Goal: Check status: Check status

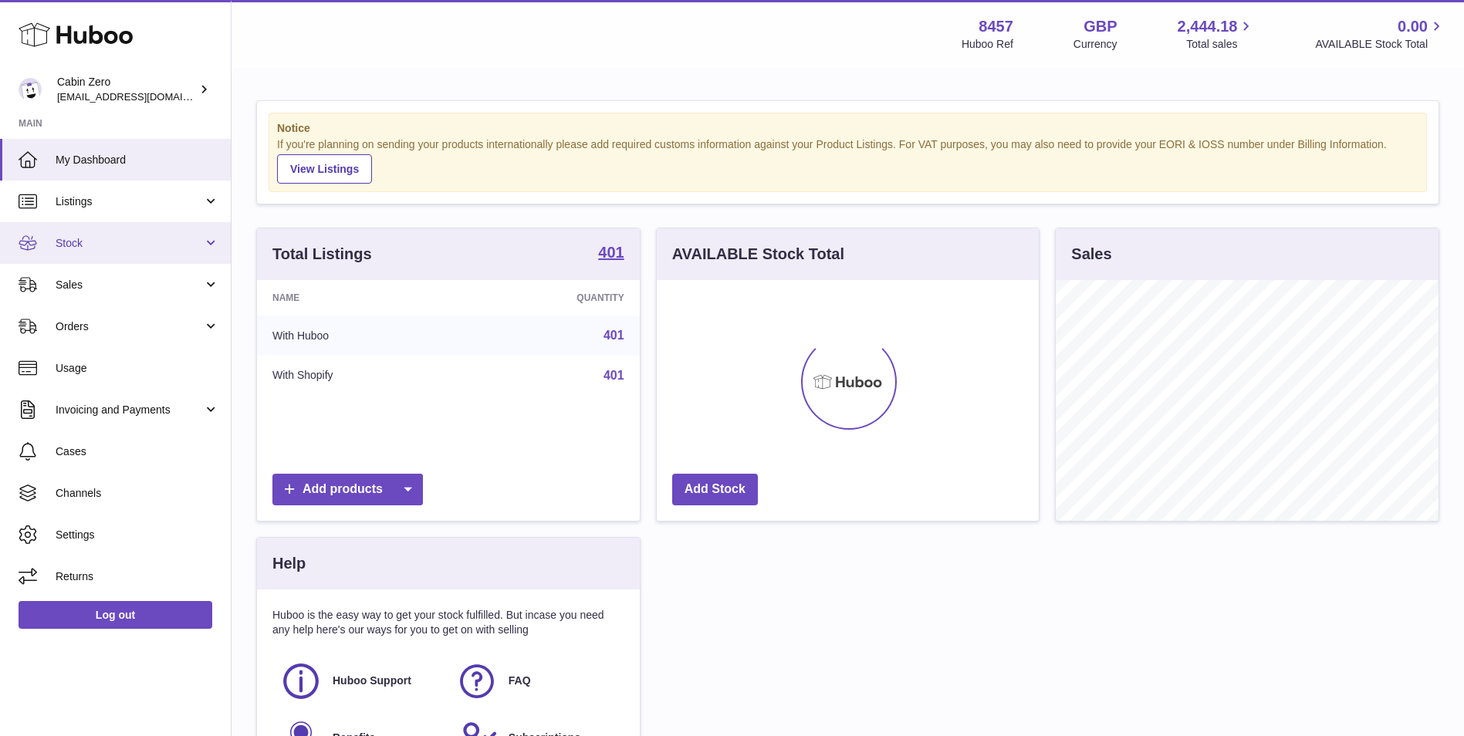
scroll to position [241, 382]
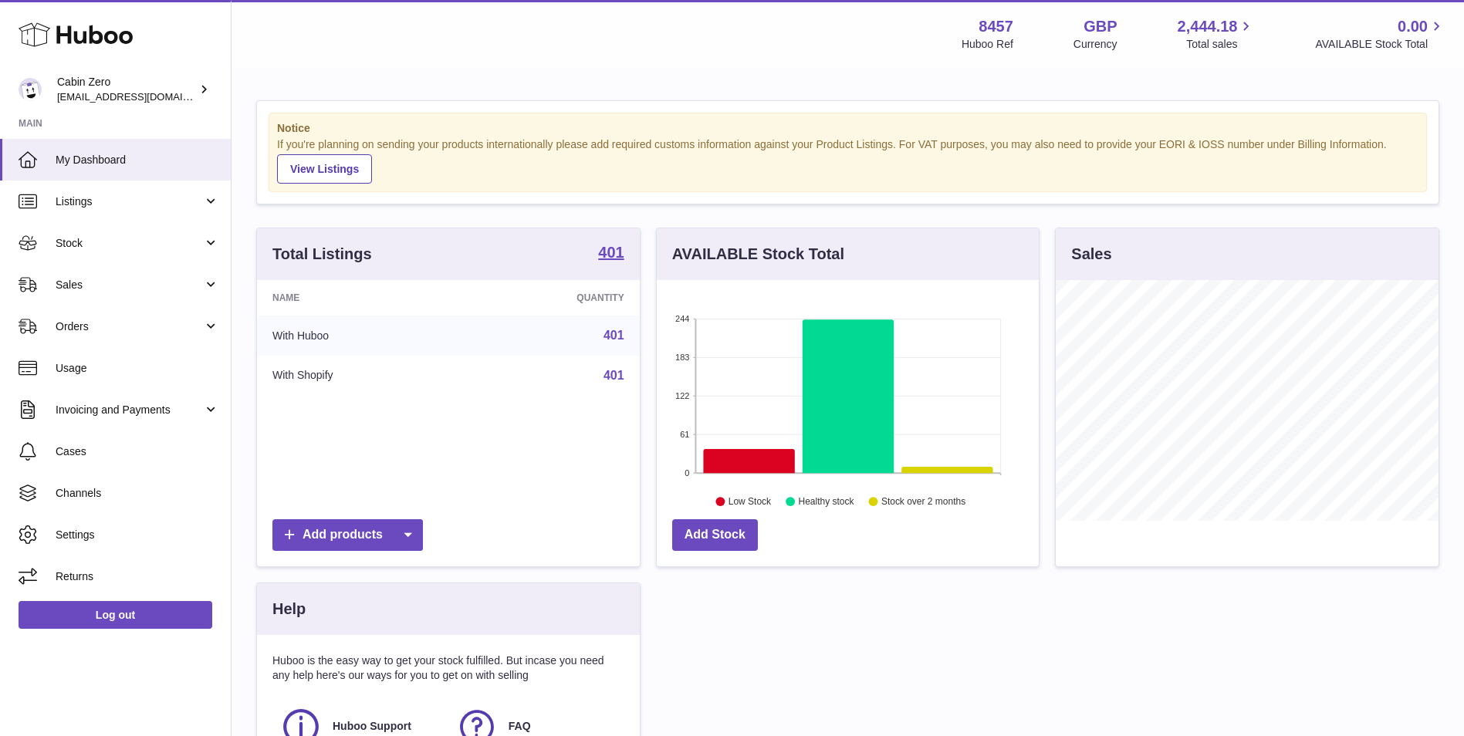
drag, startPoint x: 144, startPoint y: 322, endPoint x: 135, endPoint y: 355, distance: 34.3
click at [144, 322] on span "Orders" at bounding box center [129, 327] width 147 height 15
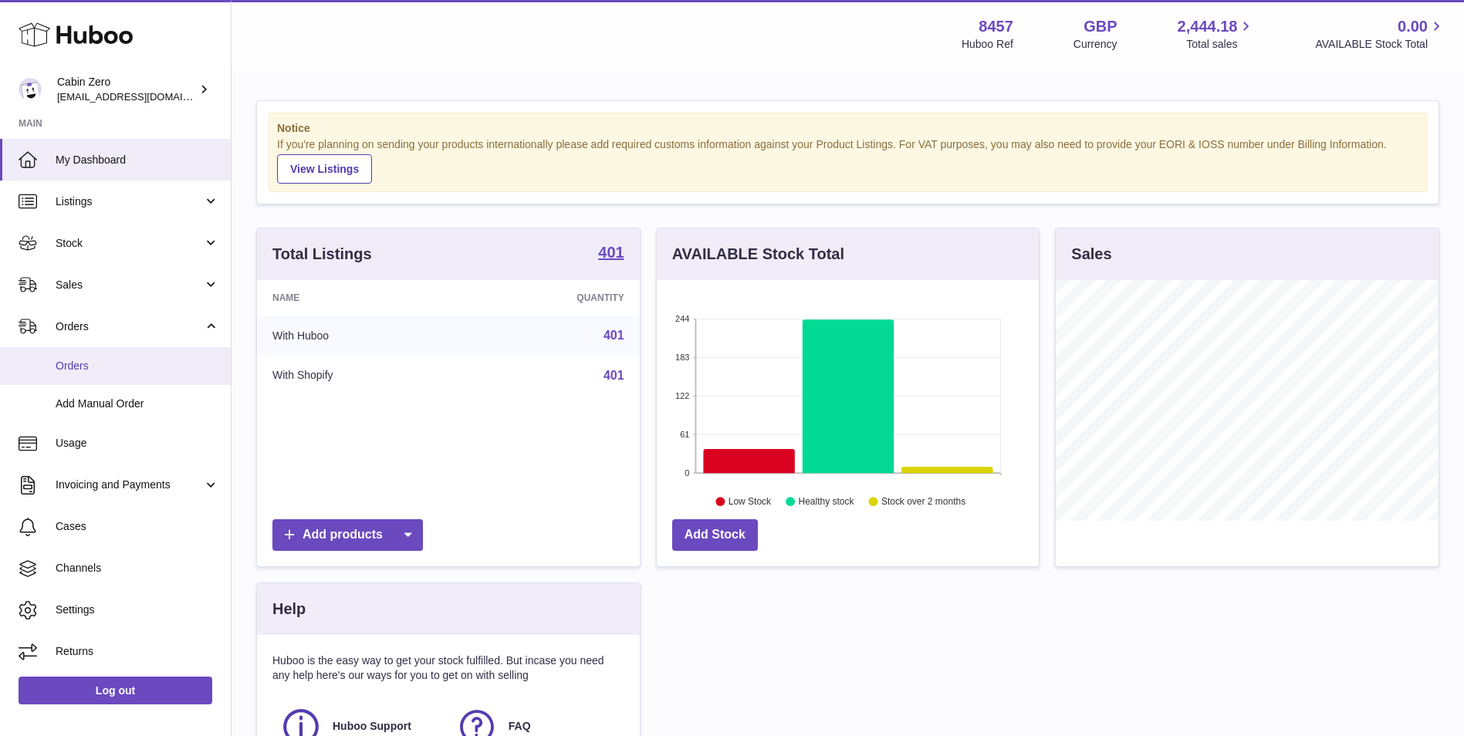
click at [134, 367] on span "Orders" at bounding box center [138, 366] width 164 height 15
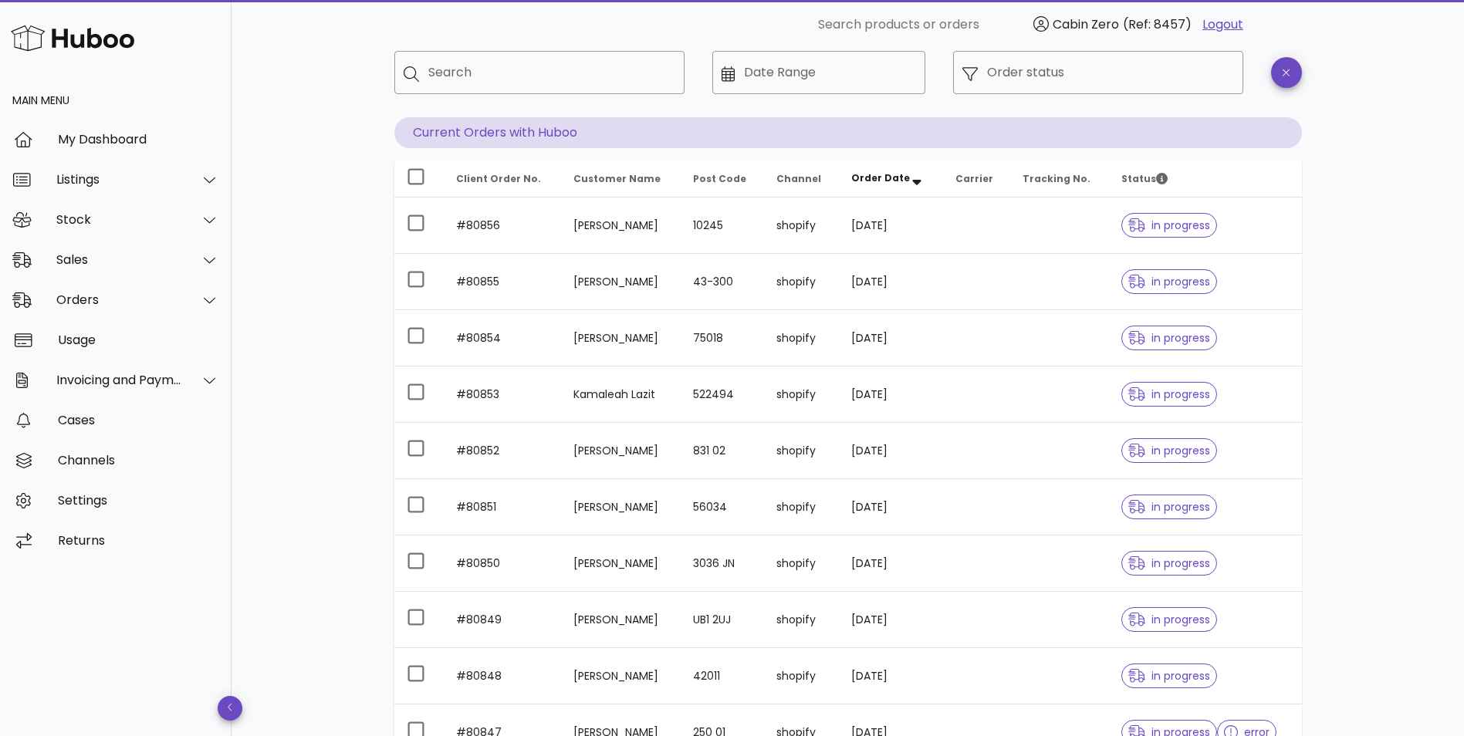
scroll to position [279, 0]
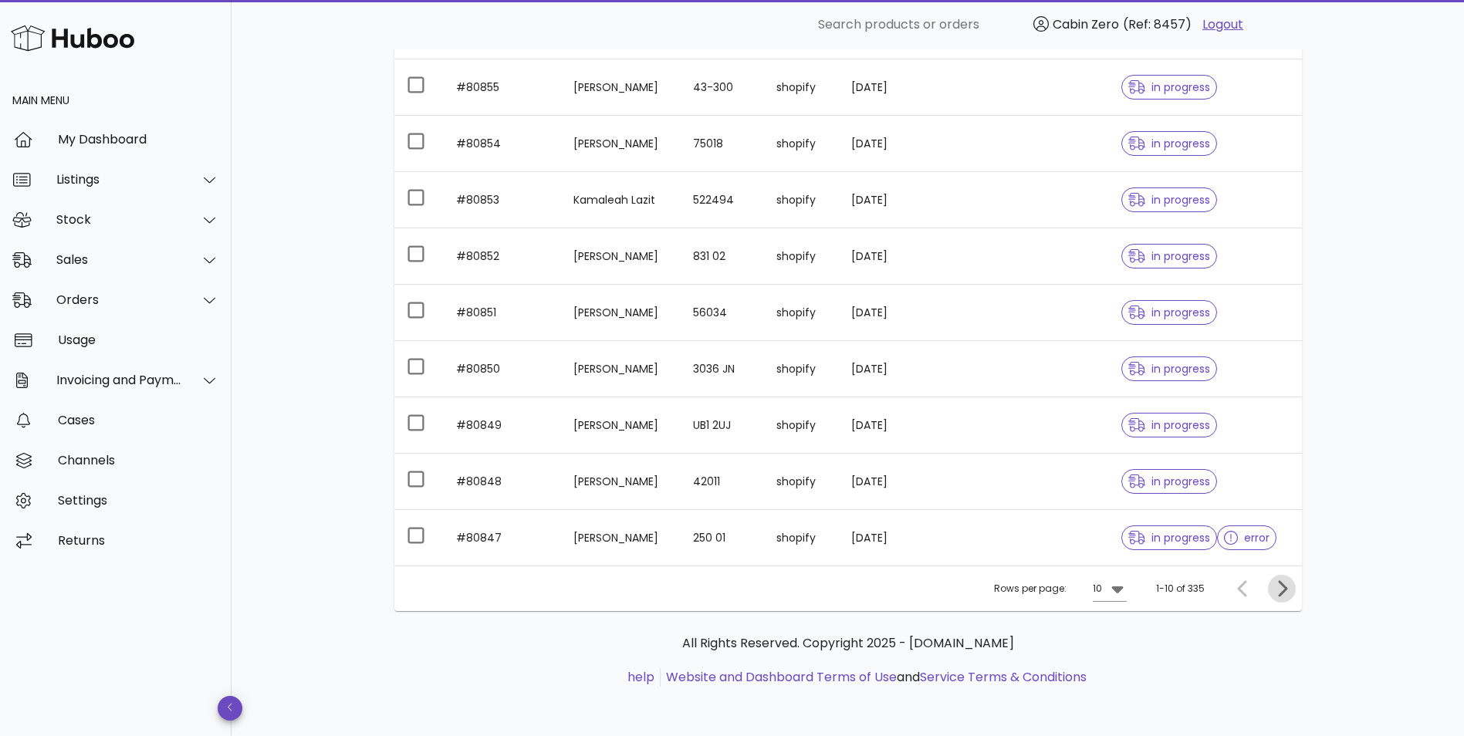
click at [1284, 584] on icon "Next page" at bounding box center [1282, 589] width 19 height 19
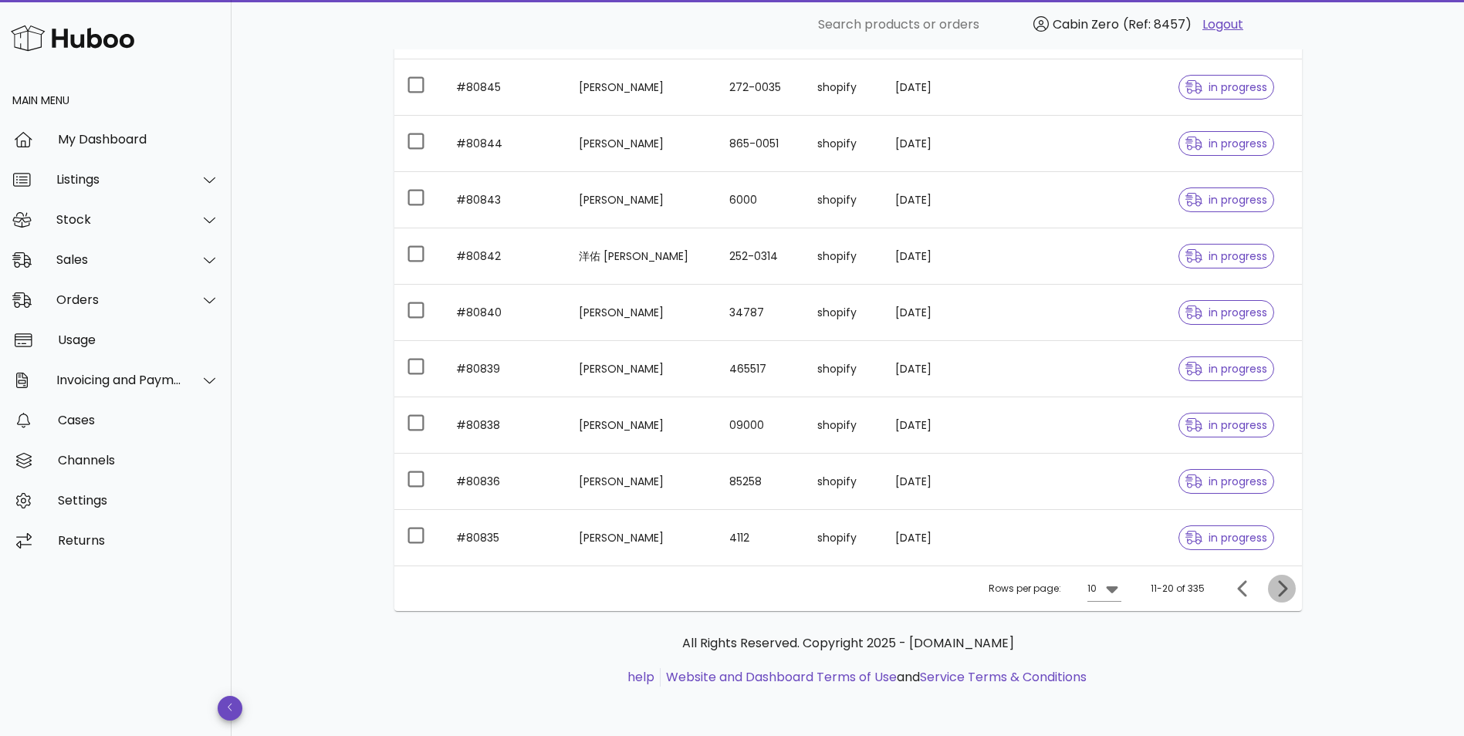
click at [1288, 587] on icon "Next page" at bounding box center [1282, 589] width 19 height 19
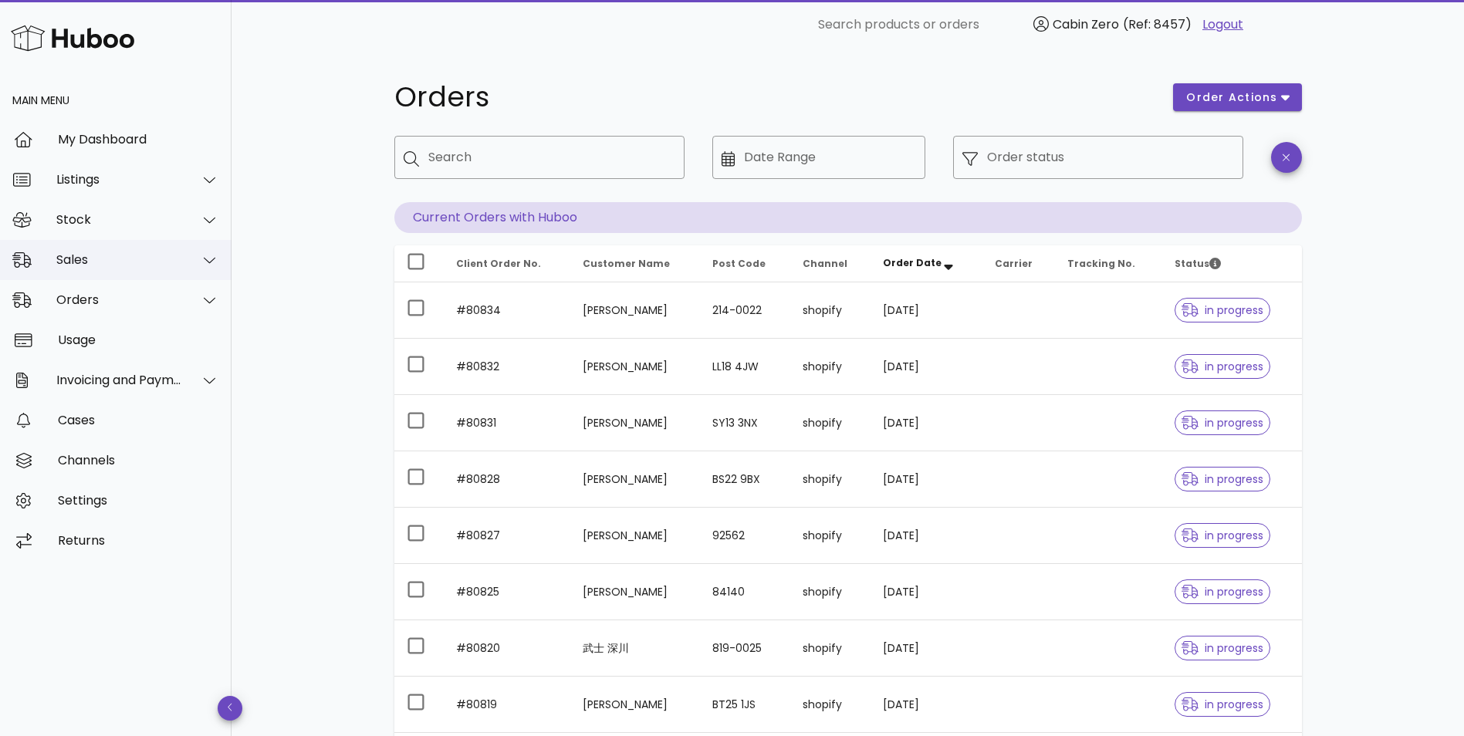
click at [90, 256] on div "Sales" at bounding box center [119, 259] width 126 height 15
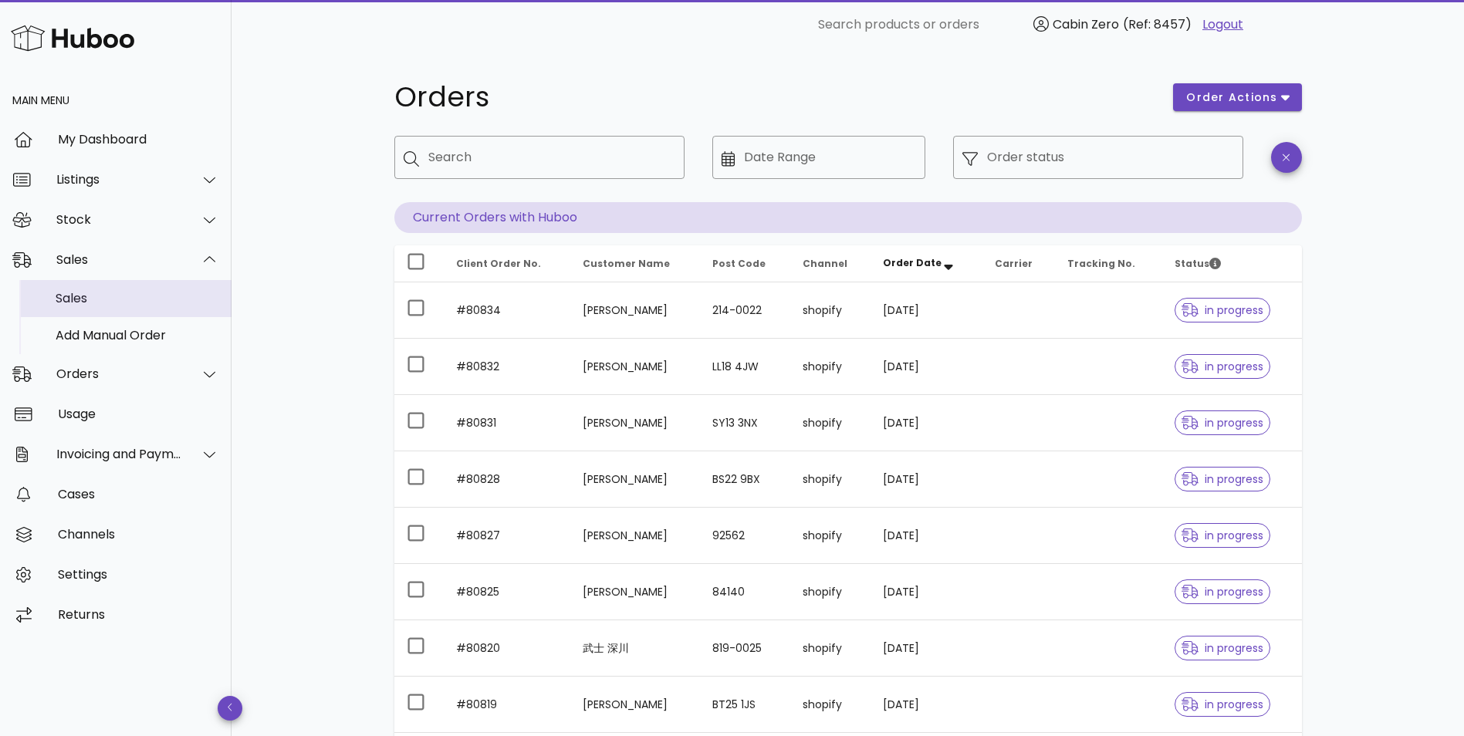
click at [106, 308] on div "Sales" at bounding box center [138, 298] width 164 height 33
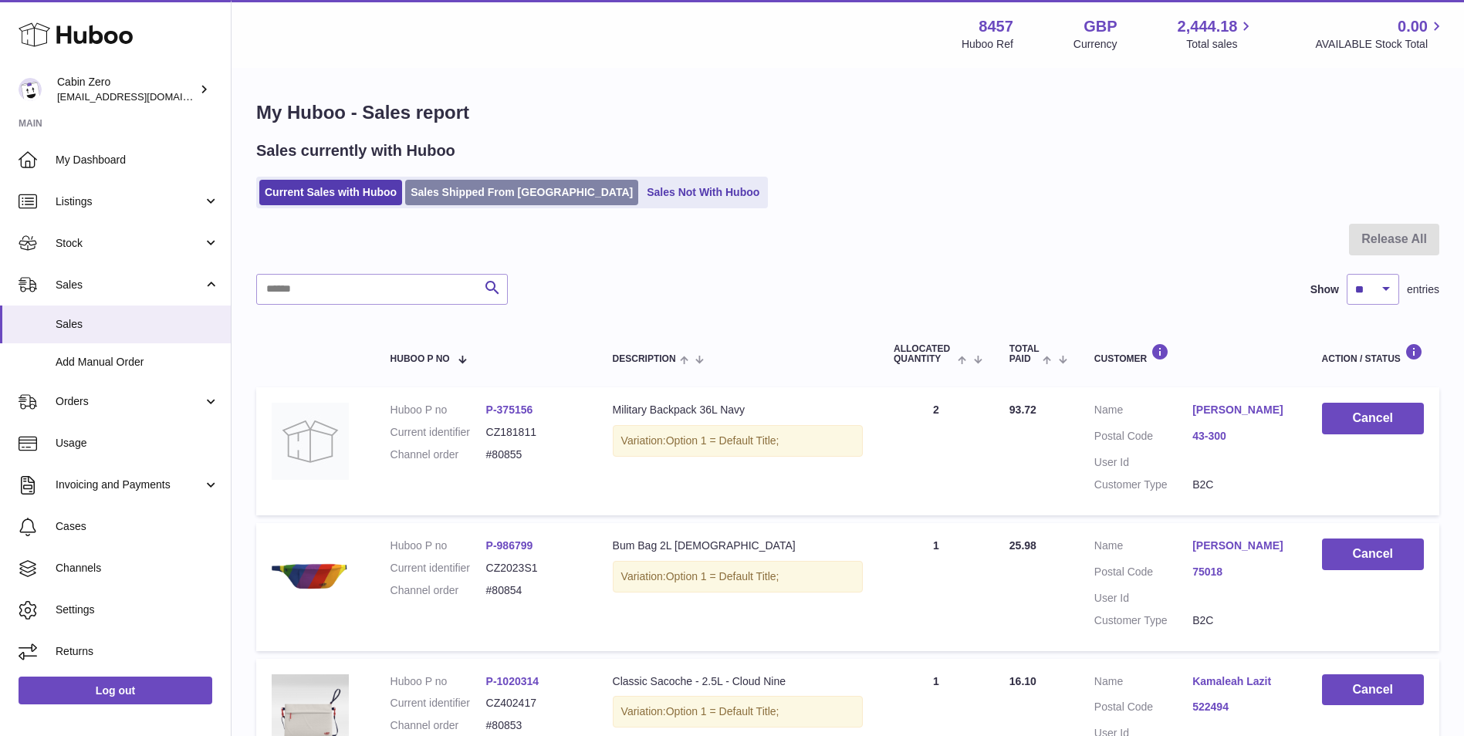
click at [434, 195] on link "Sales Shipped From [GEOGRAPHIC_DATA]" at bounding box center [521, 192] width 233 height 25
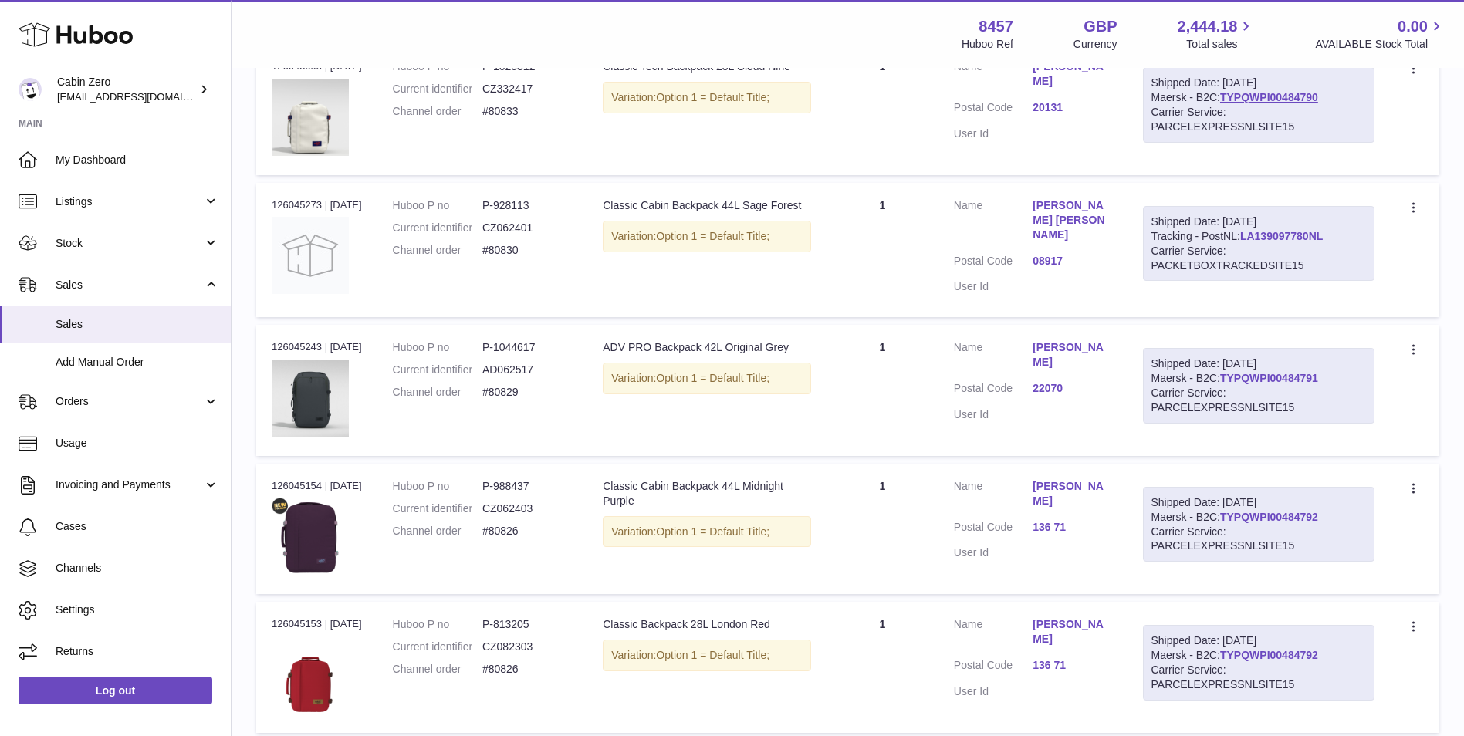
scroll to position [1191, 0]
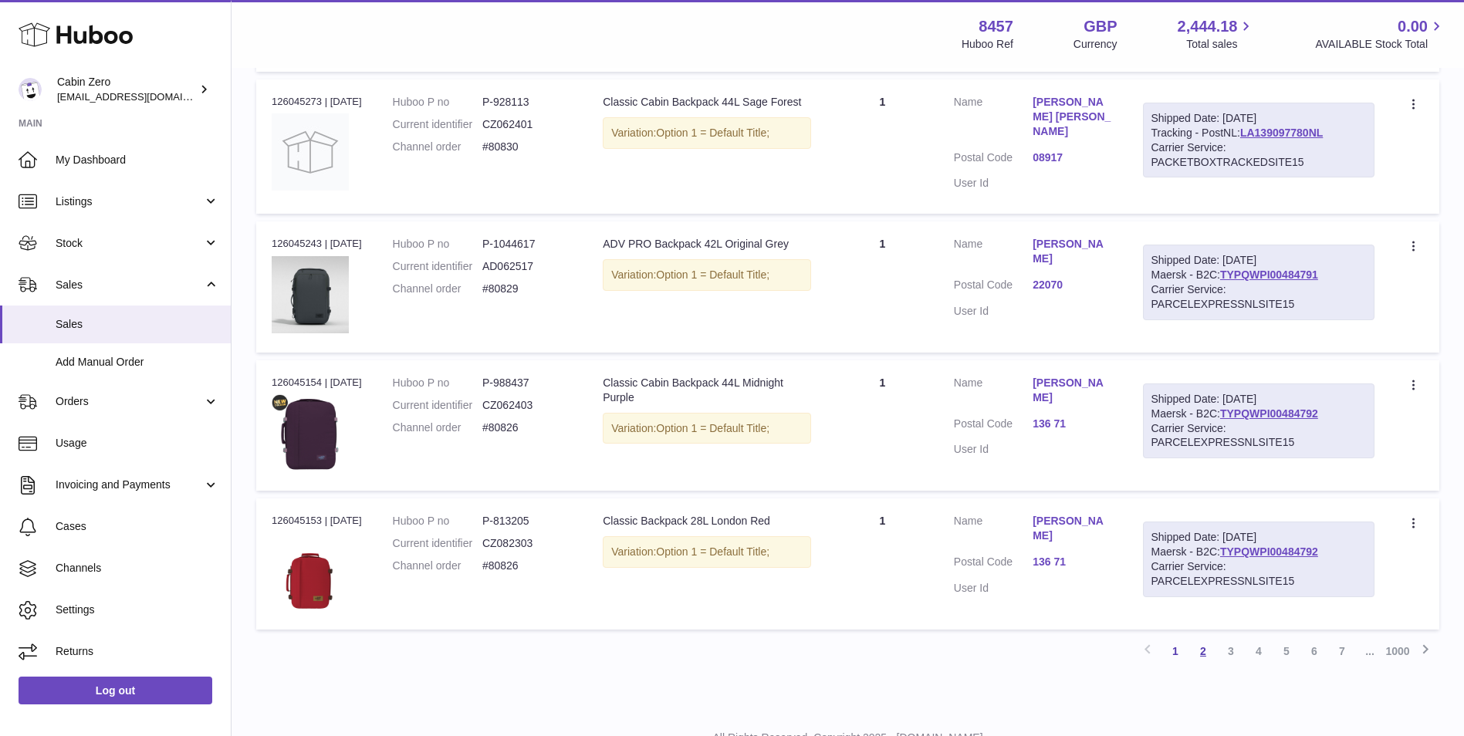
click at [1205, 638] on link "2" at bounding box center [1203, 652] width 28 height 28
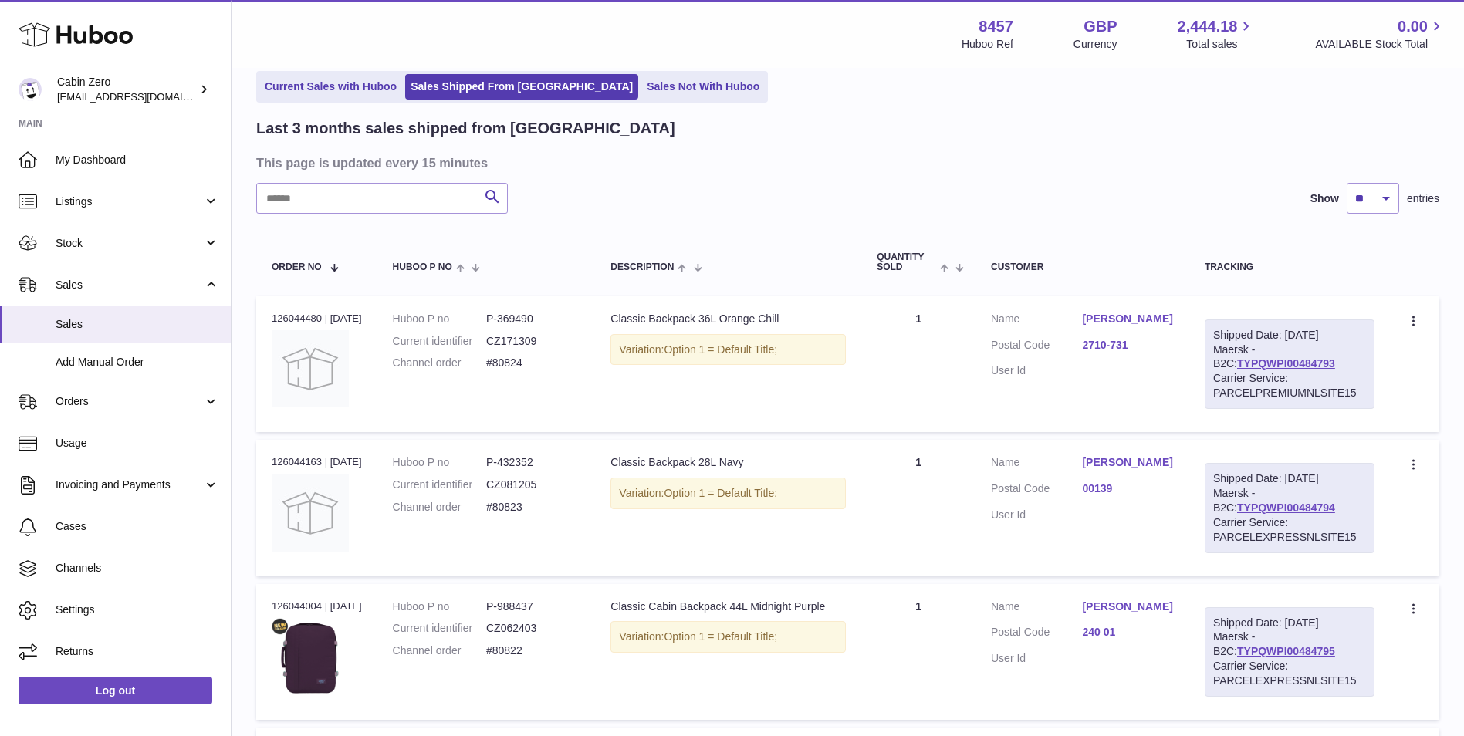
scroll to position [533, 0]
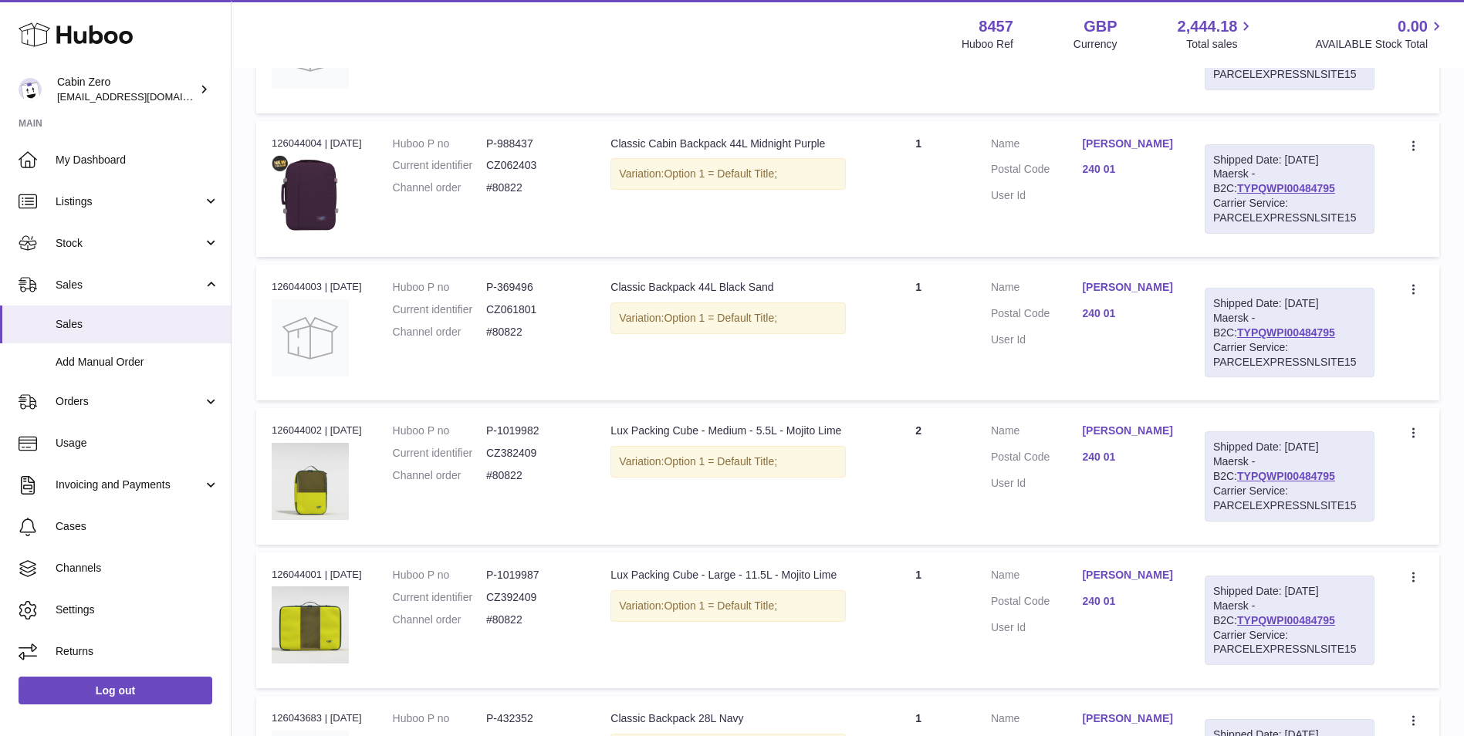
click at [1127, 290] on link "[PERSON_NAME]" at bounding box center [1127, 287] width 91 height 15
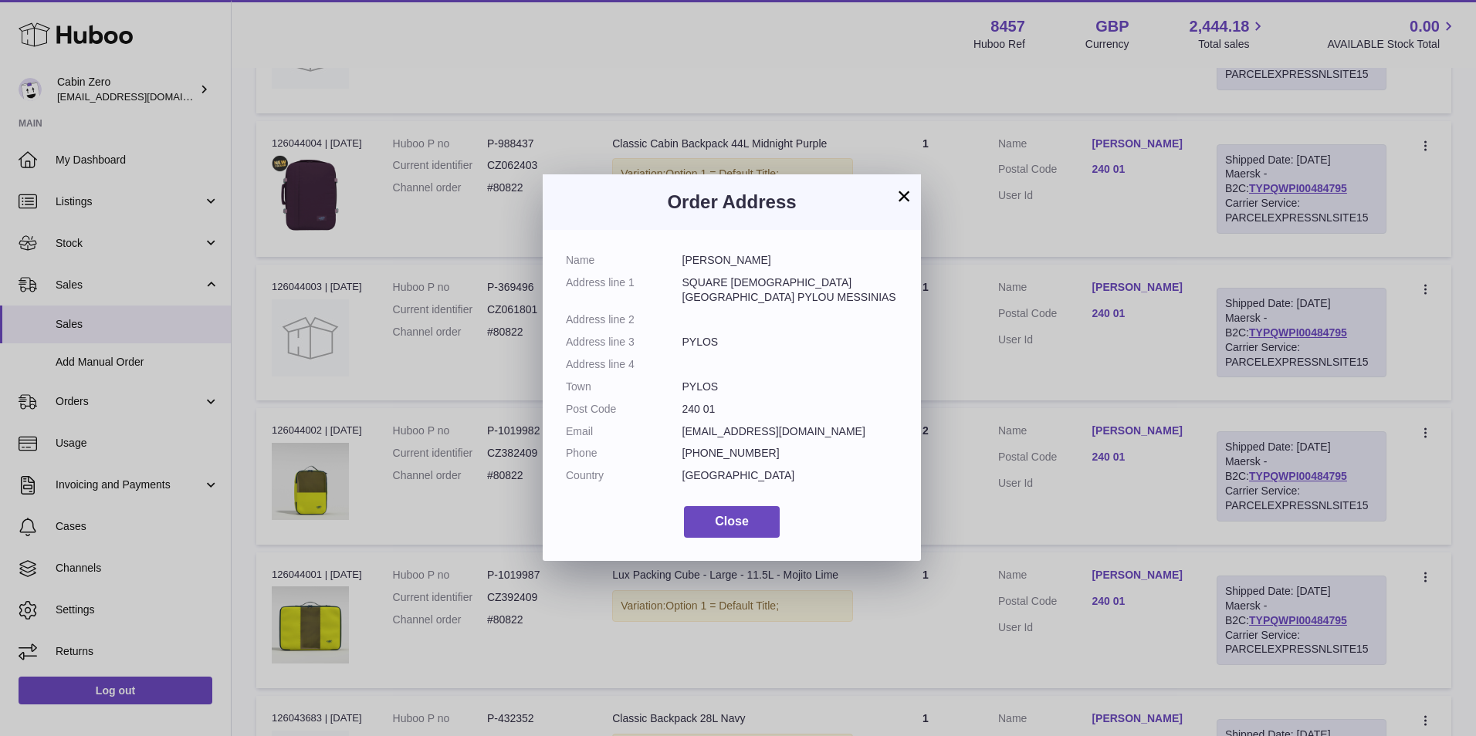
click at [908, 198] on button "×" at bounding box center [904, 196] width 19 height 19
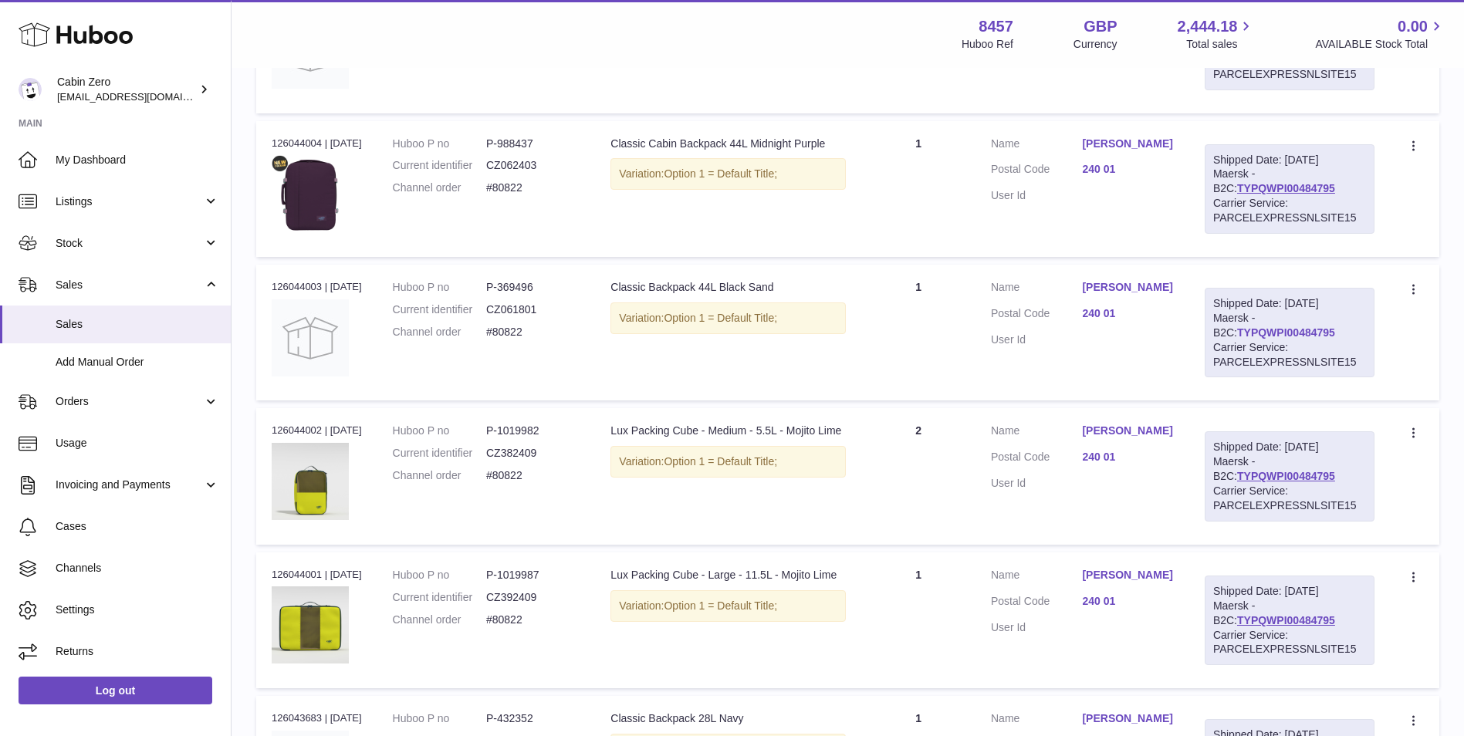
drag, startPoint x: 1317, startPoint y: 329, endPoint x: 1215, endPoint y: 333, distance: 102.0
click at [1215, 333] on div "Shipped Date: 7th Oct 2025 Maersk - B2C: TYPQWPI00484795 Carrier Service: PARCE…" at bounding box center [1290, 333] width 170 height 90
copy link "TYPQWPI00484795"
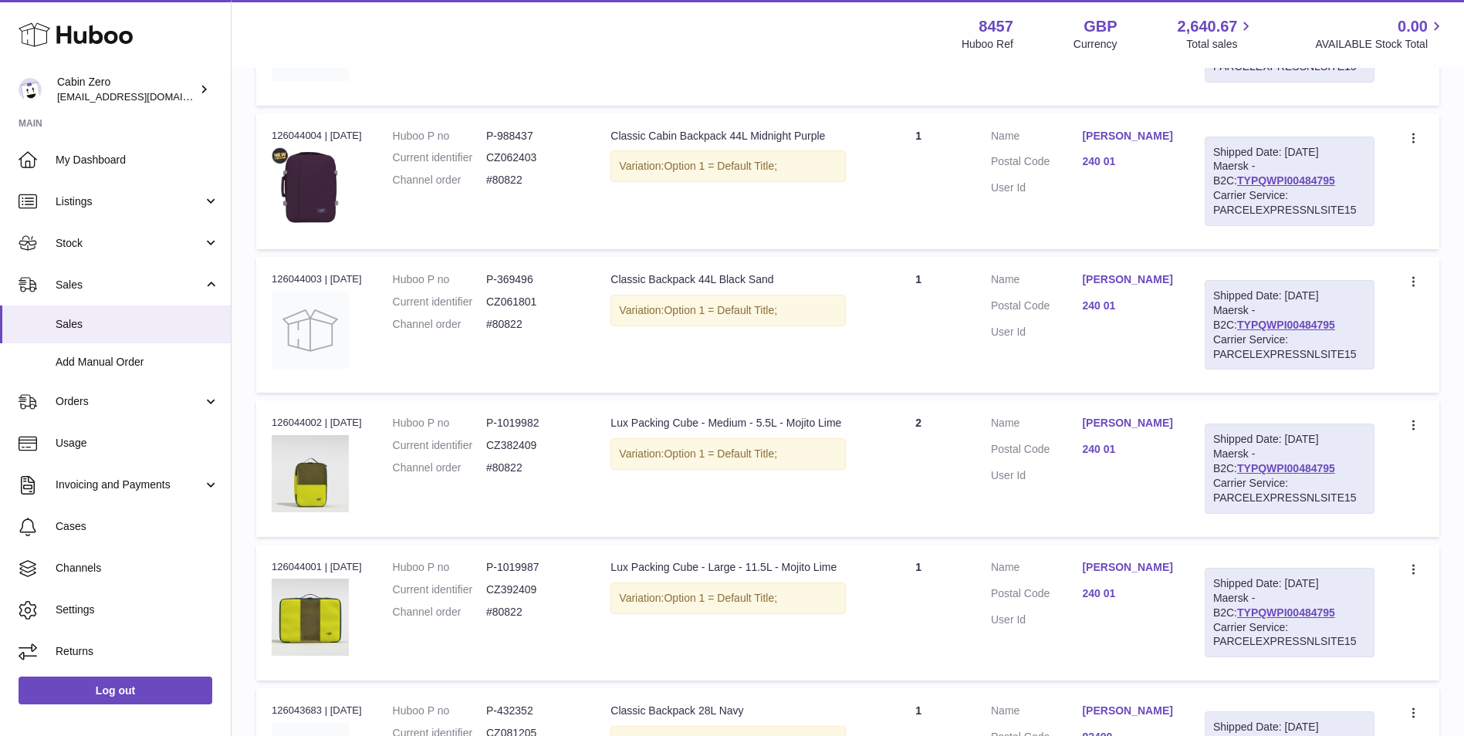
drag, startPoint x: 1278, startPoint y: 324, endPoint x: 1210, endPoint y: 323, distance: 67.9
click at [1210, 323] on div "Shipped Date: [DATE] Maersk - B2C: TYPQWPI00484795 Carrier Service: PARCELEXPRE…" at bounding box center [1290, 325] width 170 height 90
